Goal: Find contact information: Find contact information

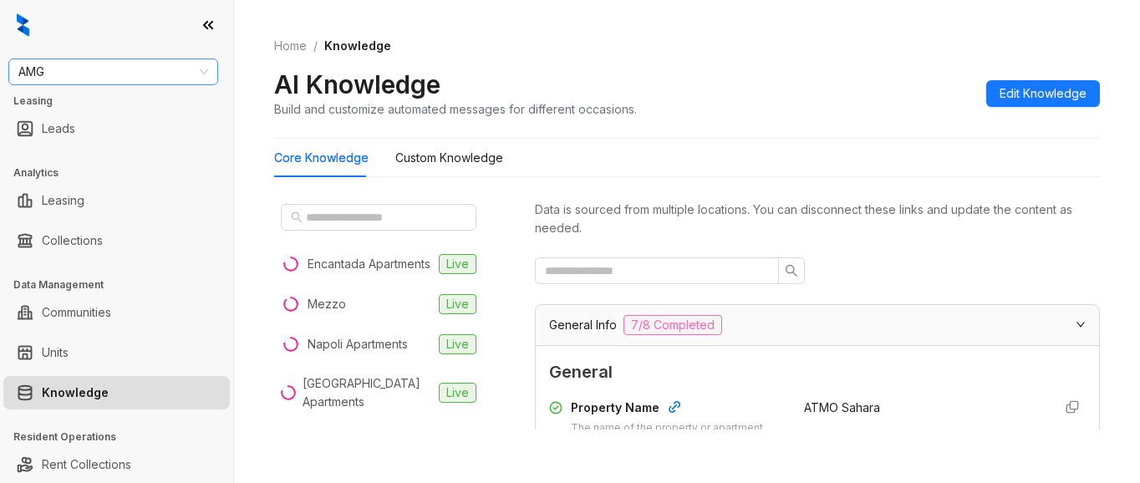
click at [97, 70] on span "AMG" at bounding box center [113, 71] width 190 height 25
type input "********"
click at [108, 113] on div "Magnolia Capital" at bounding box center [113, 105] width 183 height 18
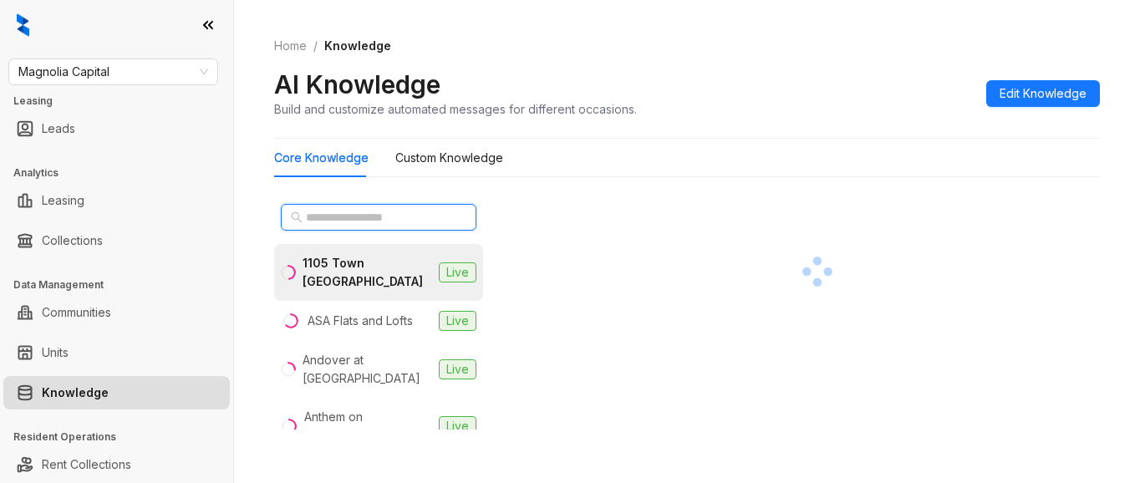
click at [363, 224] on input "text" at bounding box center [379, 217] width 147 height 18
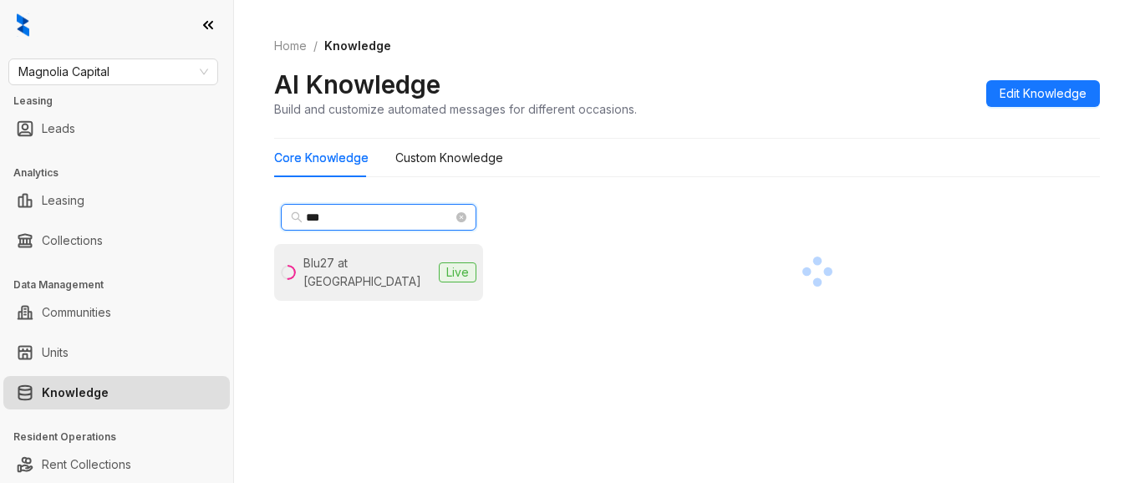
type input "***"
click at [370, 263] on div "Blu27 at Edgewater" at bounding box center [368, 272] width 129 height 37
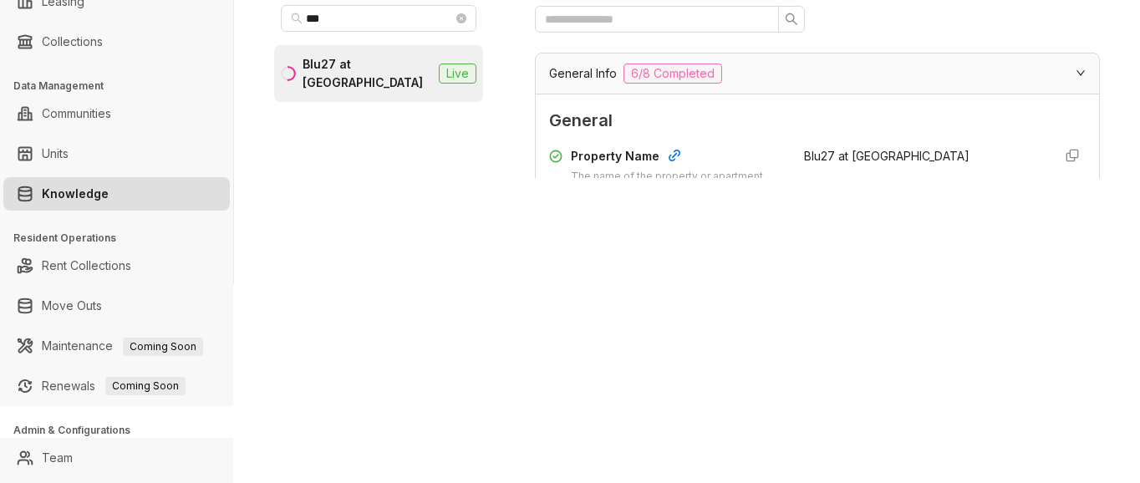
scroll to position [234, 0]
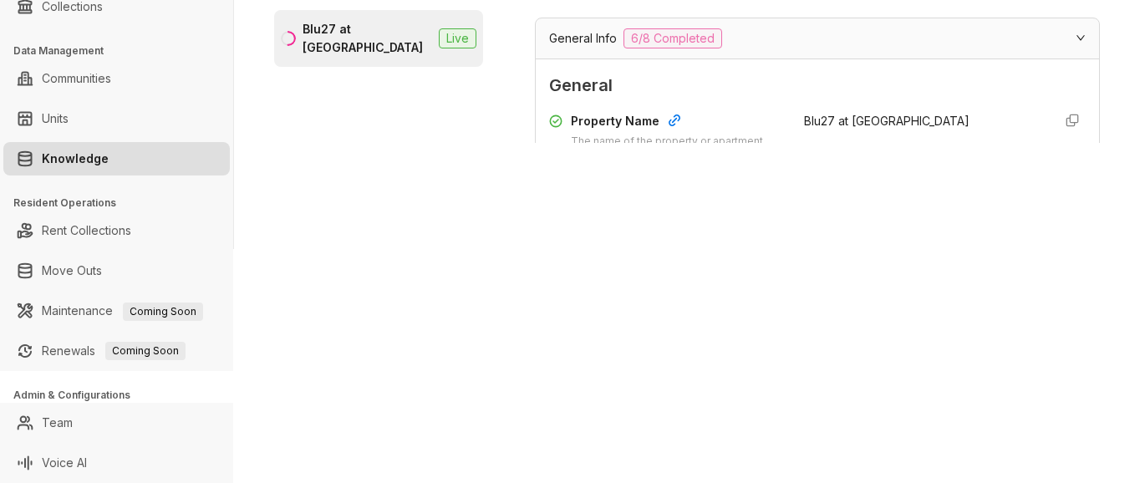
drag, startPoint x: 566, startPoint y: 129, endPoint x: 633, endPoint y: 120, distance: 67.5
click at [572, 128] on div "Property Name The name of the property or apartment complex." at bounding box center [666, 139] width 235 height 54
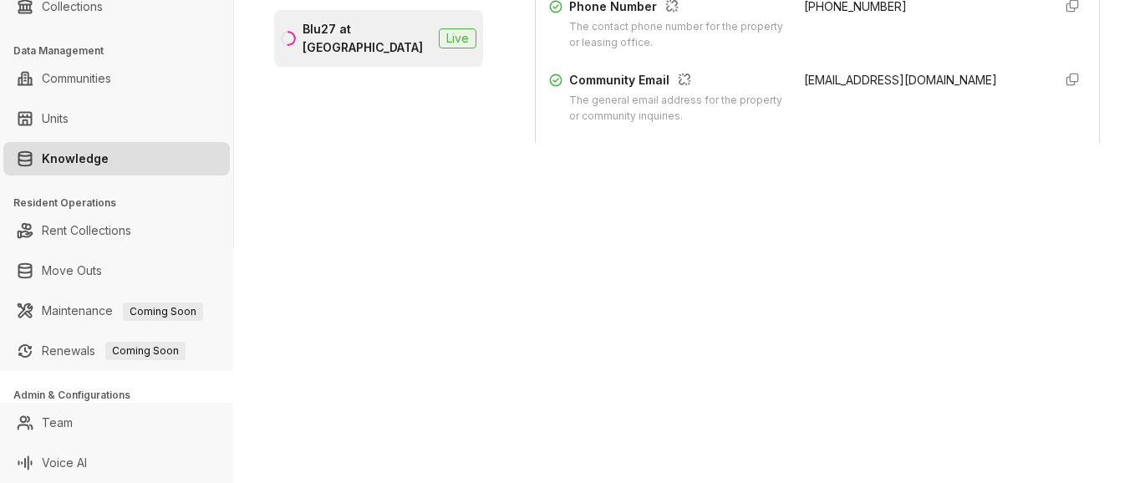
scroll to position [0, 0]
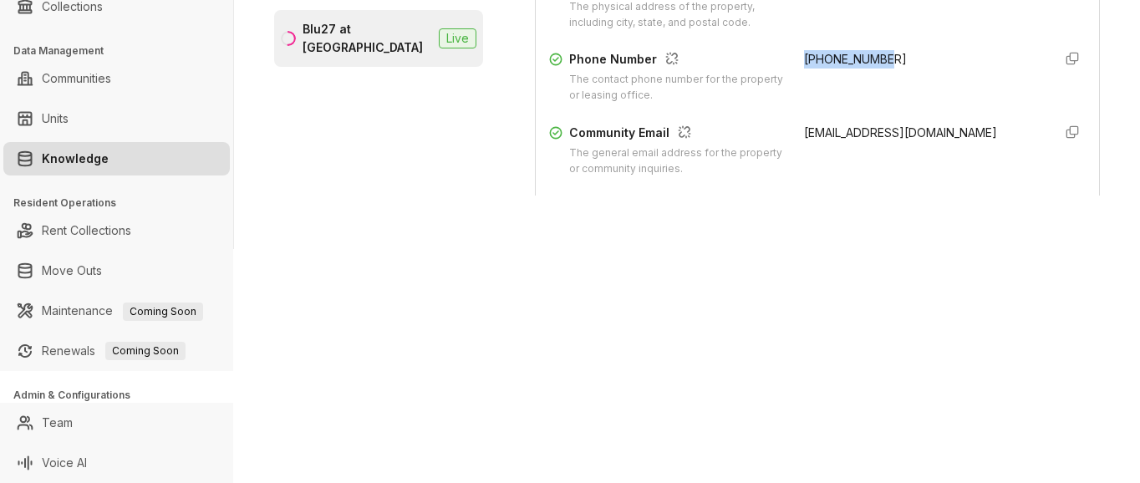
drag, startPoint x: 781, startPoint y: 55, endPoint x: 865, endPoint y: 50, distance: 83.8
click at [886, 48] on div "Property Name The name of the property or apartment complex. Blu27 at Edgewater…" at bounding box center [817, 40] width 537 height 433
copy span "+13055061860"
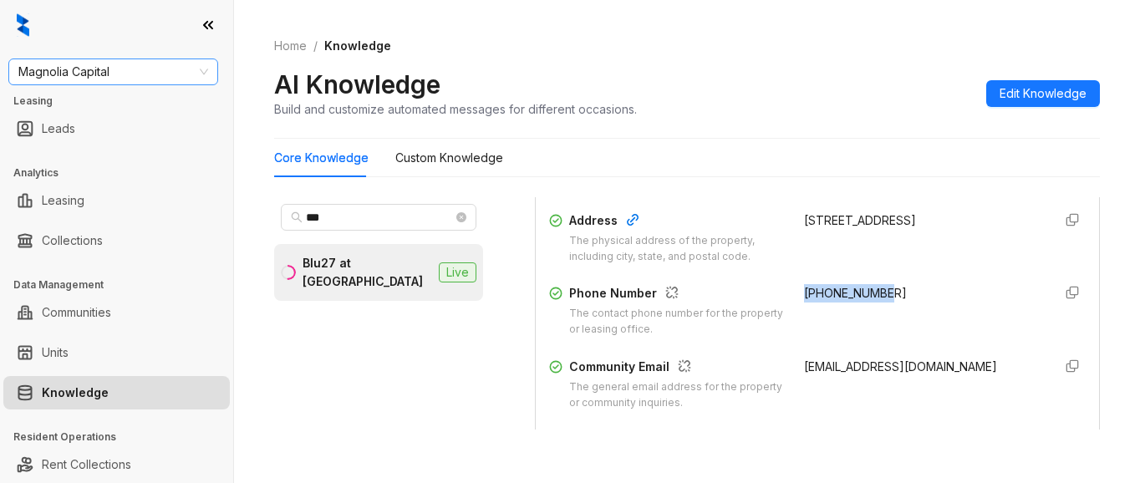
click at [139, 79] on span "Magnolia Capital" at bounding box center [113, 71] width 190 height 25
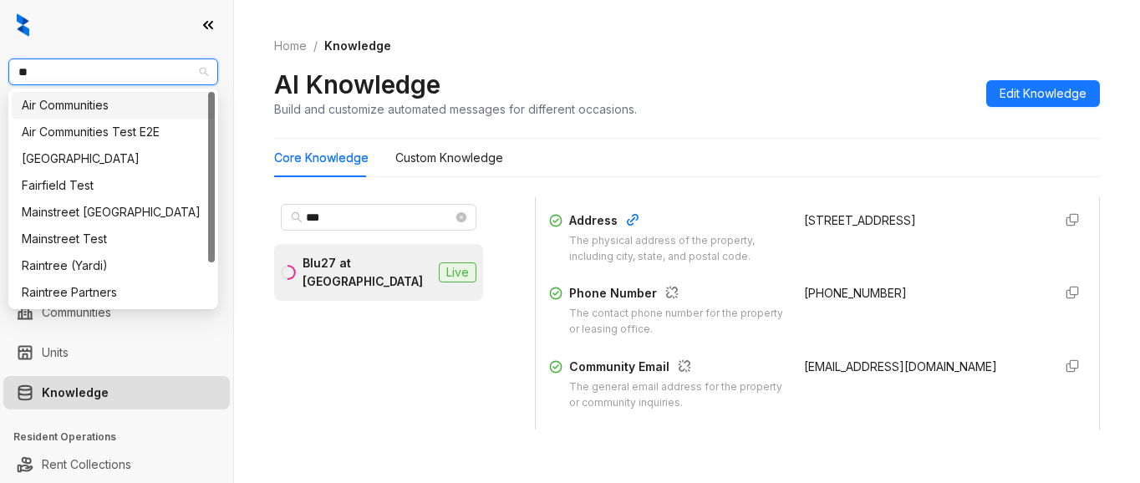
type input "***"
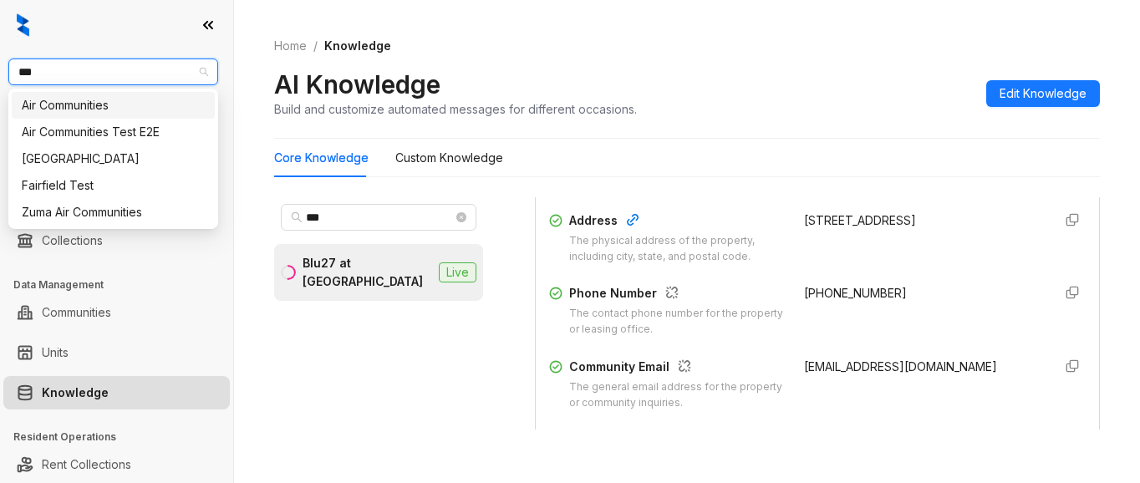
click at [123, 102] on div "Air Communities" at bounding box center [113, 105] width 183 height 18
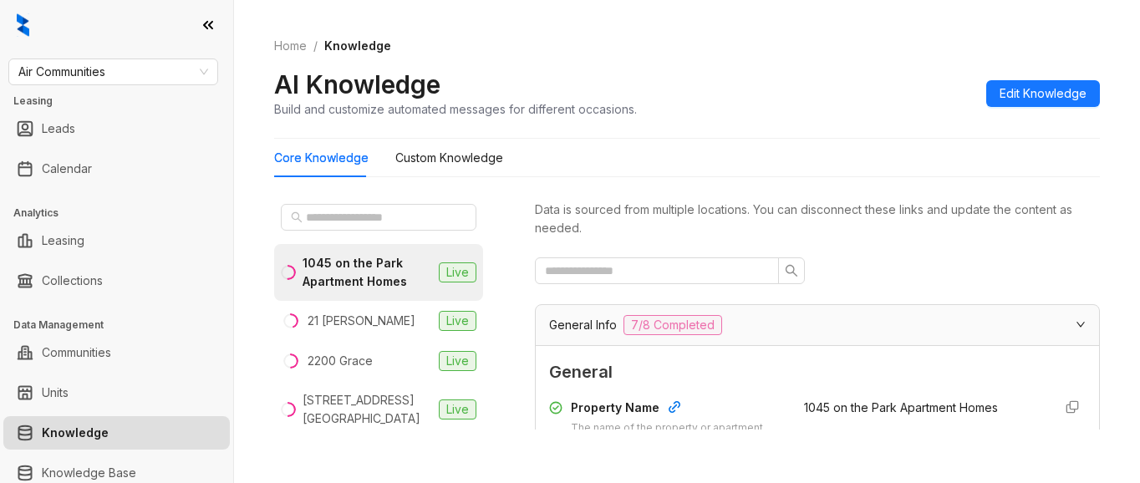
click at [866, 145] on div "Core Knowledge Custom Knowledge" at bounding box center [687, 158] width 826 height 38
drag, startPoint x: 339, startPoint y: 218, endPoint x: 326, endPoint y: 180, distance: 40.5
click at [339, 209] on input "text" at bounding box center [379, 217] width 147 height 18
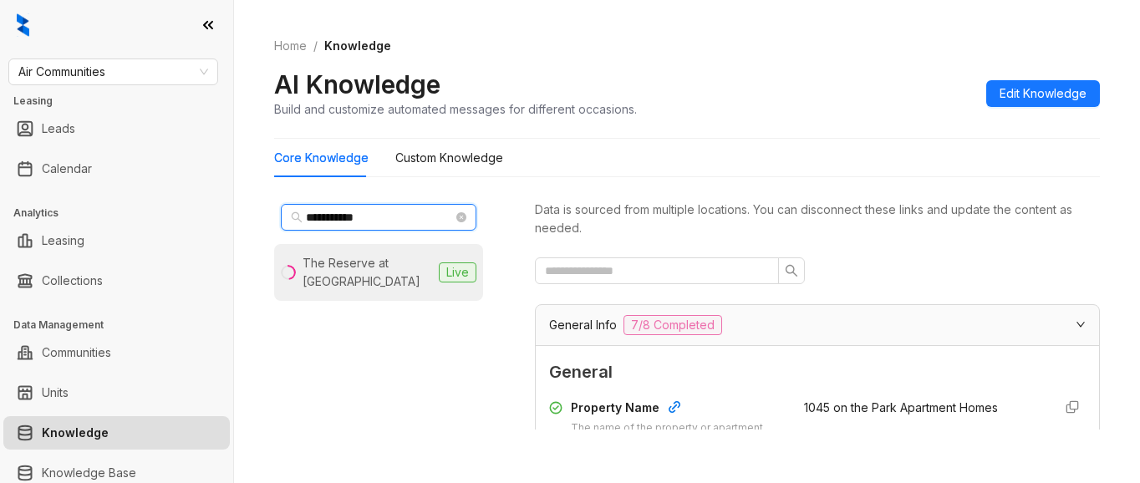
type input "**********"
click at [335, 263] on div "The Reserve at Coconut Point" at bounding box center [368, 272] width 130 height 37
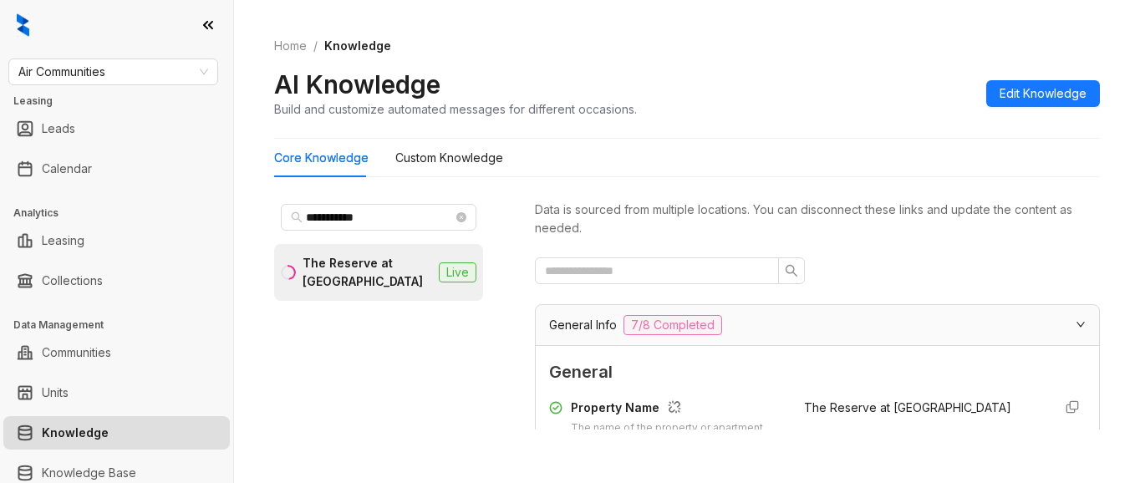
click at [856, 274] on div at bounding box center [817, 271] width 565 height 27
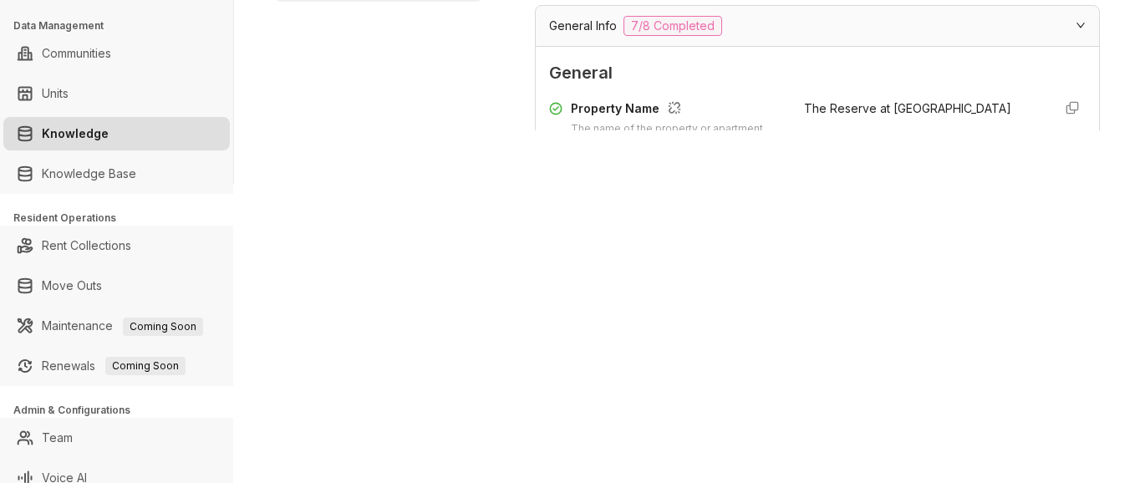
scroll to position [314, 0]
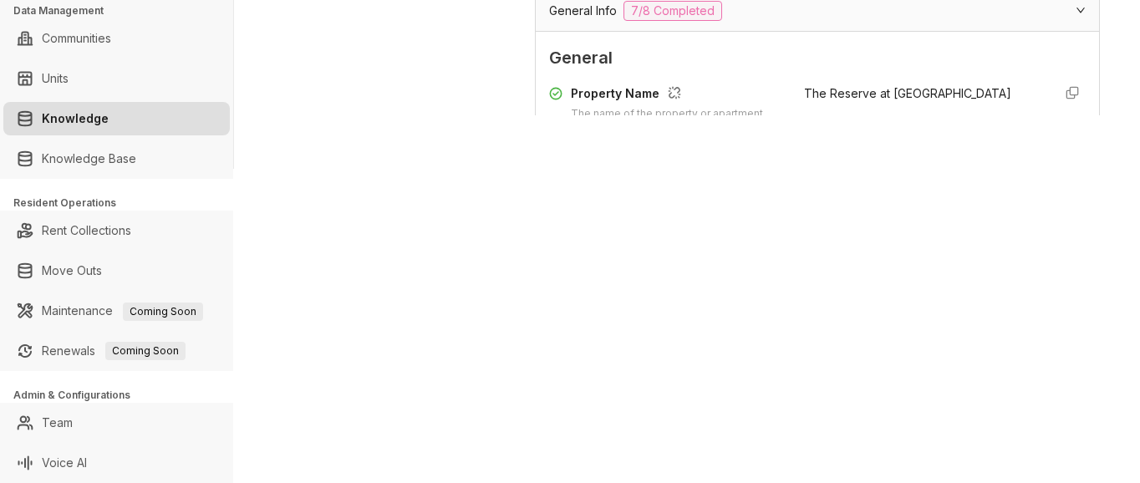
drag, startPoint x: 900, startPoint y: 254, endPoint x: 920, endPoint y: 250, distance: 19.7
click at [901, 254] on div "**********" at bounding box center [570, 241] width 1140 height 483
click at [788, 186] on div "**********" at bounding box center [570, 241] width 1140 height 483
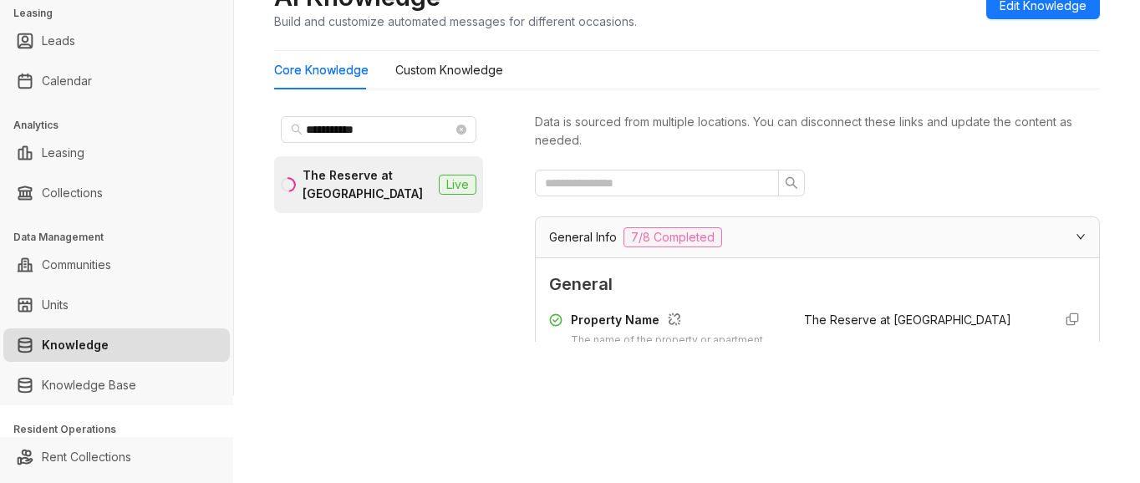
scroll to position [64, 0]
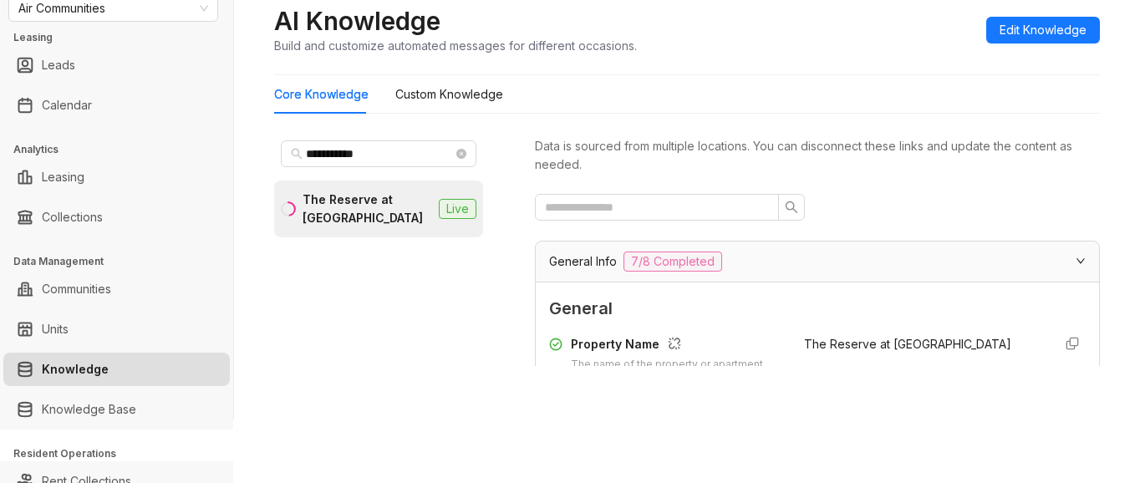
click at [375, 205] on div "The Reserve at Coconut Point" at bounding box center [368, 209] width 130 height 37
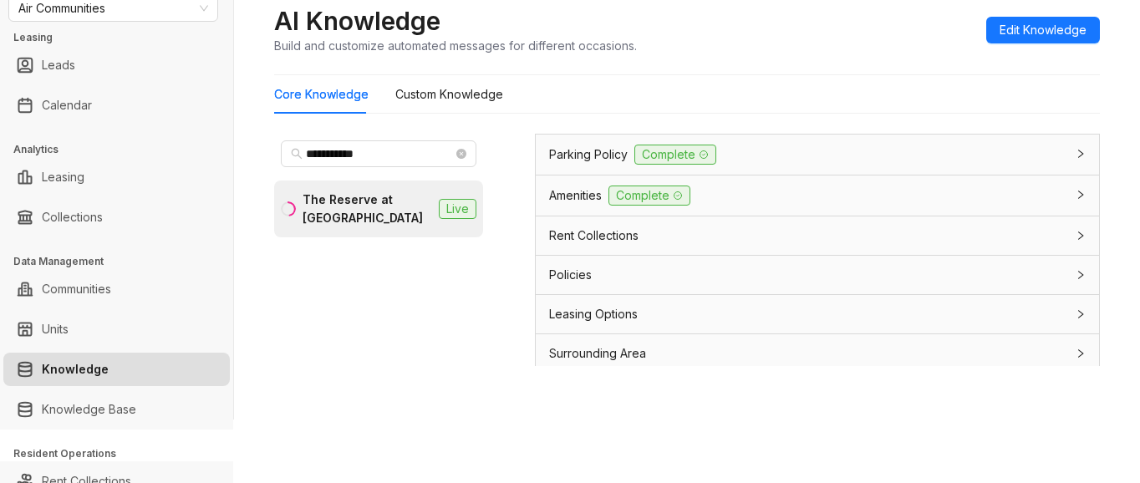
scroll to position [1469, 0]
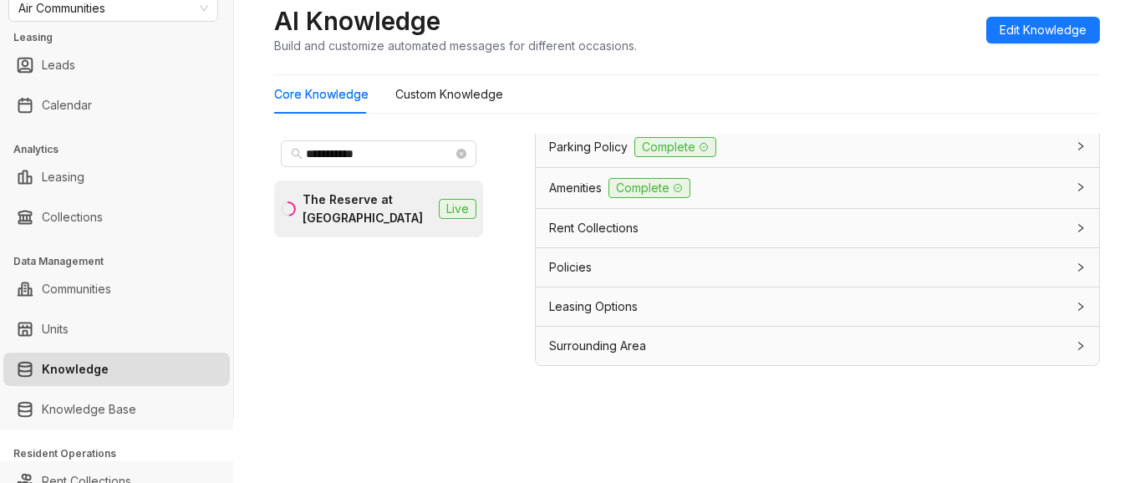
click at [588, 313] on span "Leasing Options" at bounding box center [593, 307] width 89 height 18
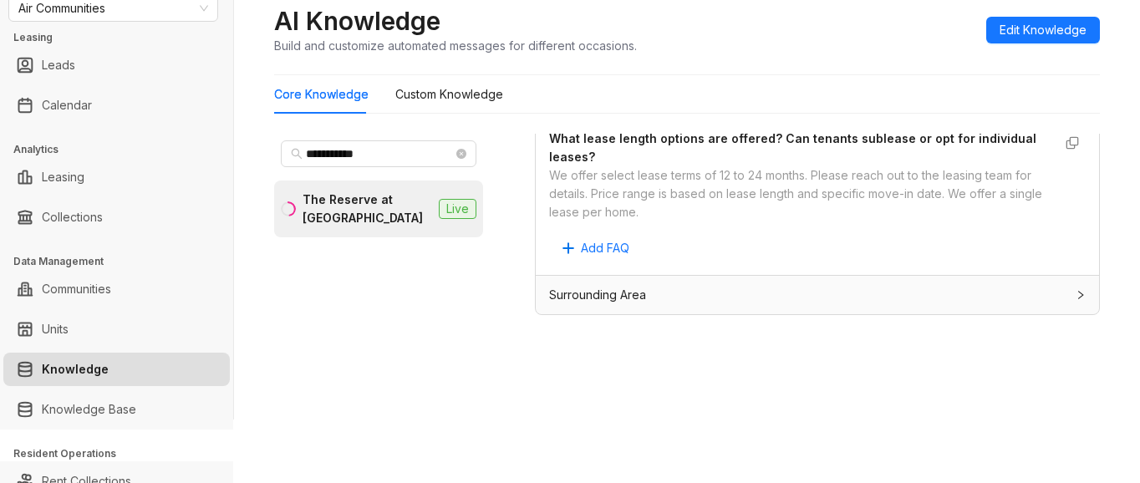
scroll to position [53, 0]
click at [153, 12] on span "Air Communities" at bounding box center [113, 8] width 190 height 25
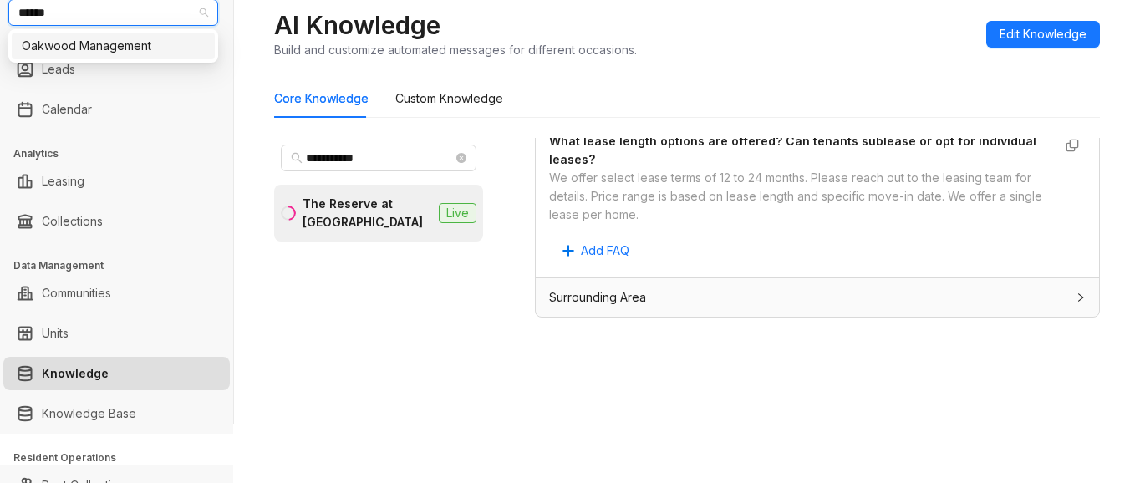
type input "*******"
click at [108, 46] on div "Oakwood Management" at bounding box center [113, 46] width 183 height 18
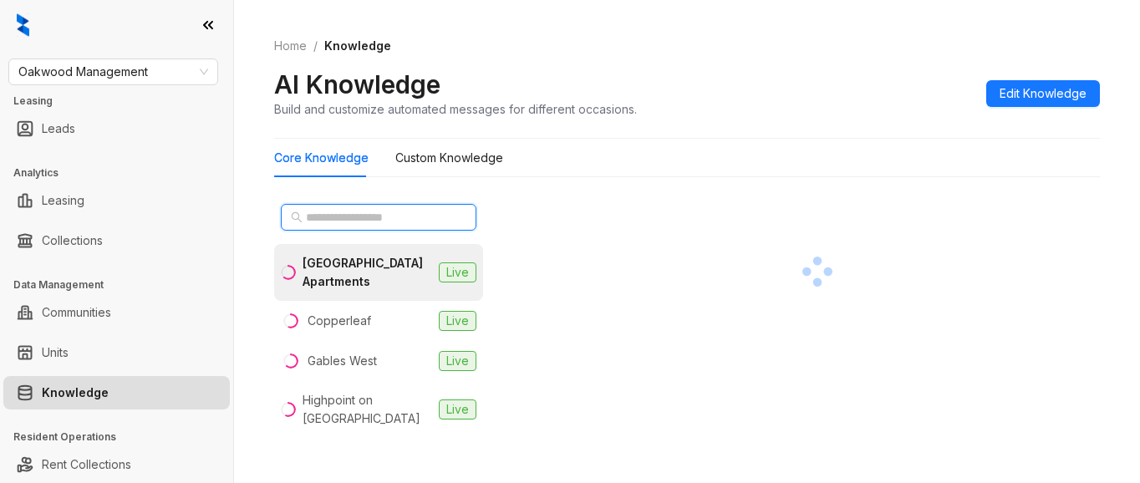
click at [381, 218] on input "text" at bounding box center [379, 217] width 147 height 18
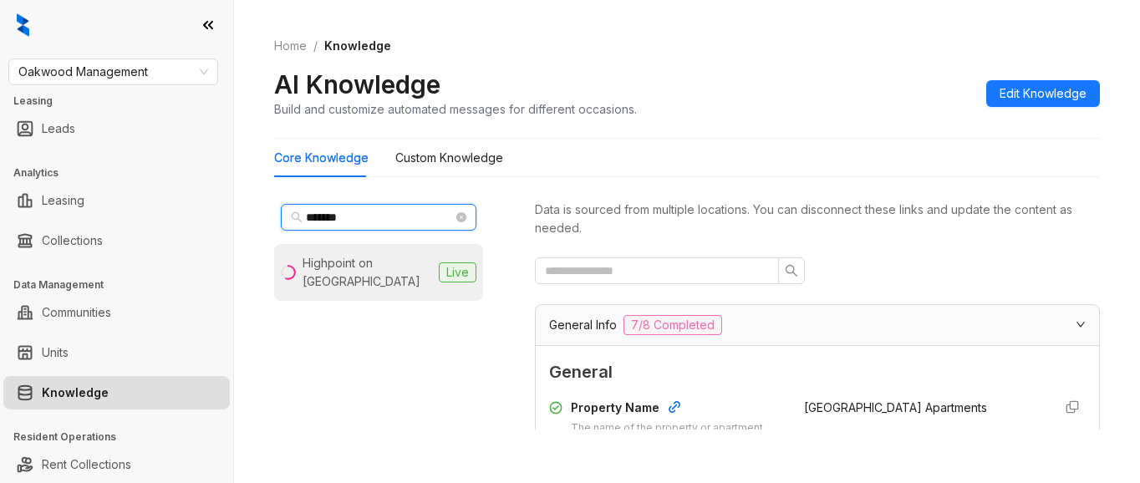
type input "*******"
click at [358, 278] on div "Highpoint on Columbus Commons" at bounding box center [368, 272] width 130 height 37
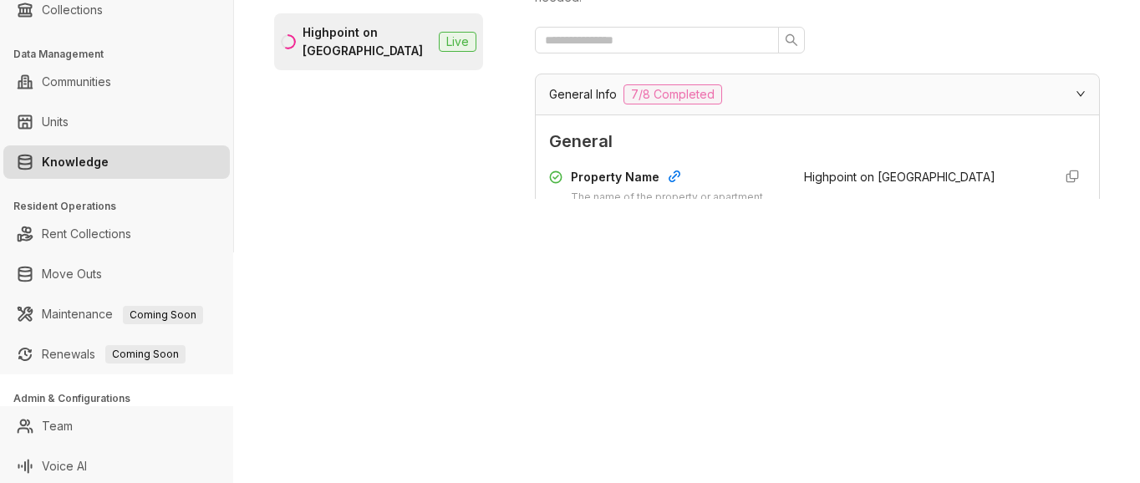
scroll to position [234, 0]
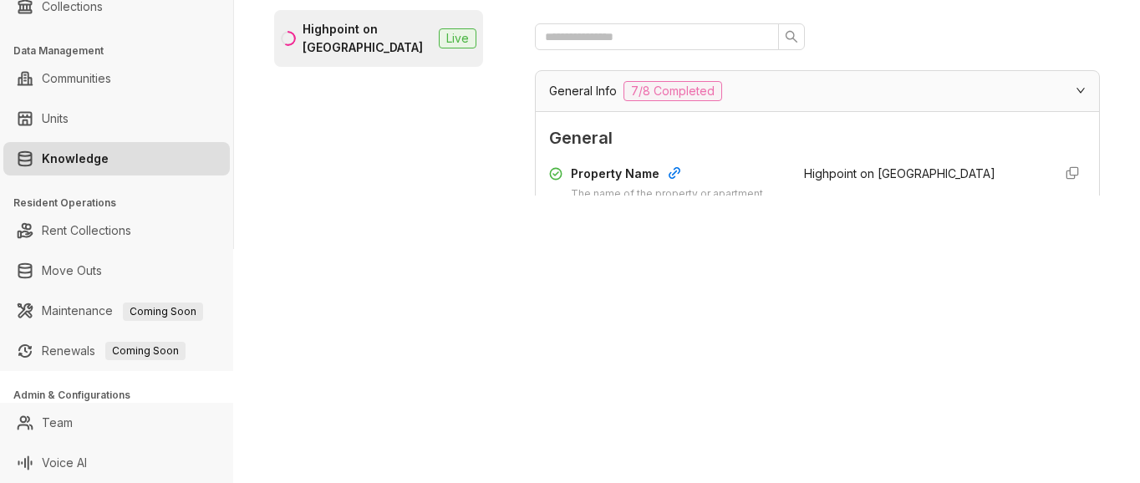
drag, startPoint x: 463, startPoint y: 213, endPoint x: 550, endPoint y: 192, distance: 89.4
click at [464, 213] on div "Home / Knowledge AI Knowledge Build and customize automated messages for differ…" at bounding box center [687, 7] width 906 height 483
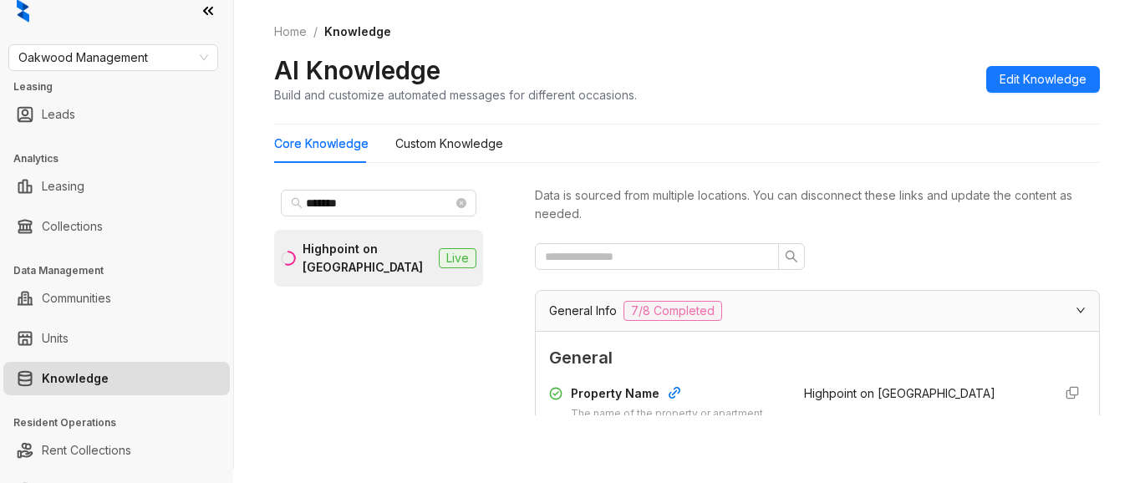
scroll to position [0, 0]
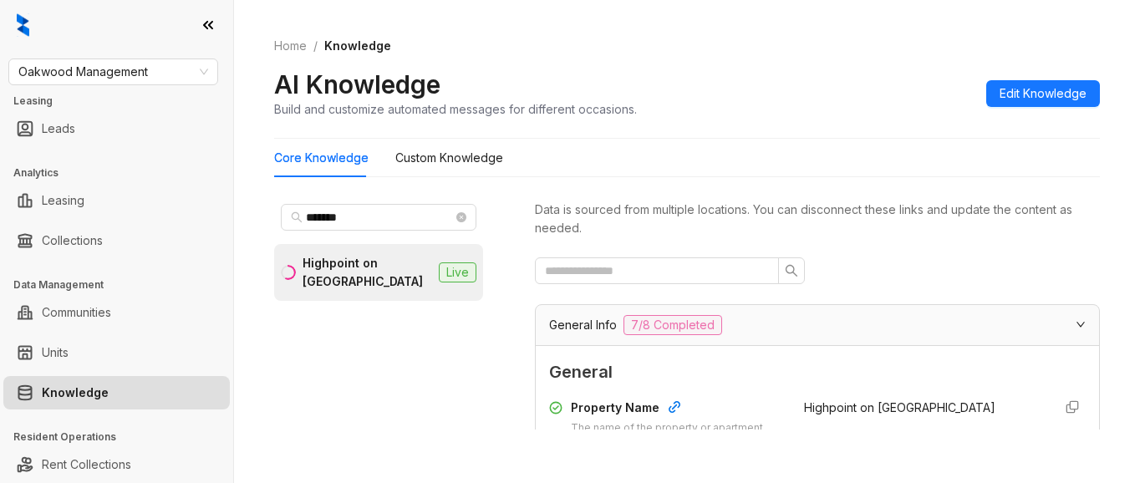
drag, startPoint x: 360, startPoint y: 277, endPoint x: 589, endPoint y: 254, distance: 229.4
click at [370, 278] on div "Highpoint on Columbus Commons" at bounding box center [368, 272] width 130 height 37
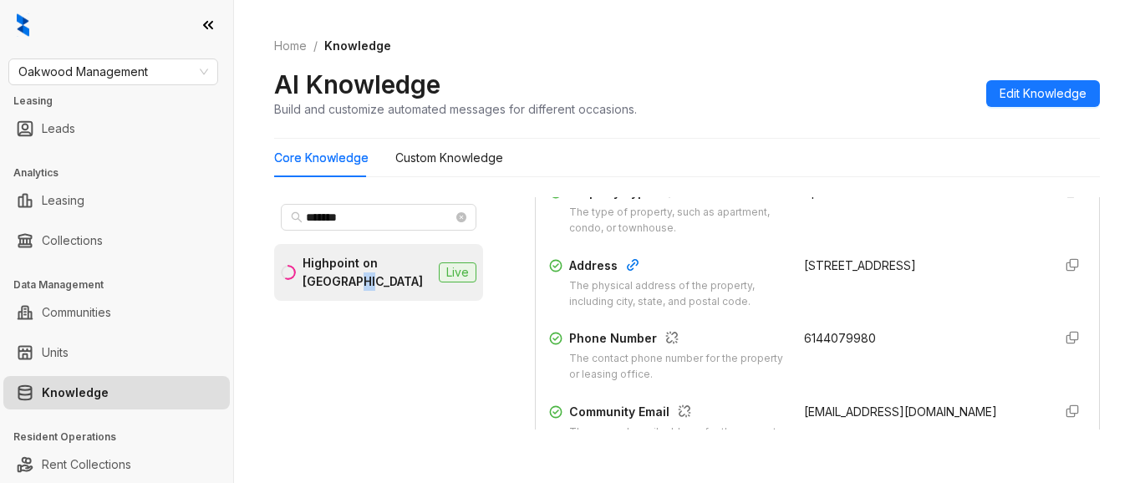
scroll to position [334, 0]
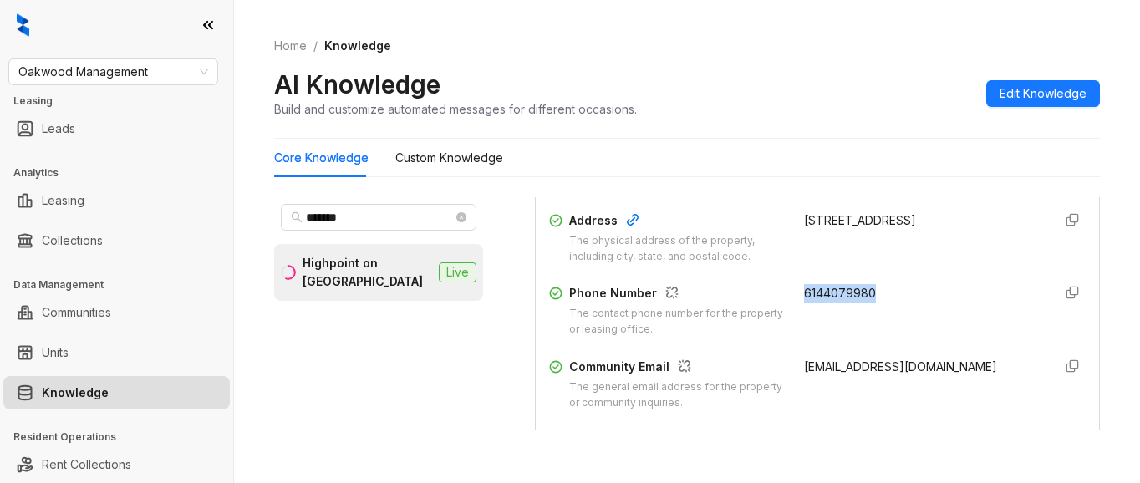
drag, startPoint x: 783, startPoint y: 293, endPoint x: 860, endPoint y: 293, distance: 76.9
click at [860, 293] on div "Phone Number The contact phone number for the property or leasing office. 61440…" at bounding box center [817, 311] width 537 height 54
copy span "6144079980"
